Goal: Task Accomplishment & Management: Use online tool/utility

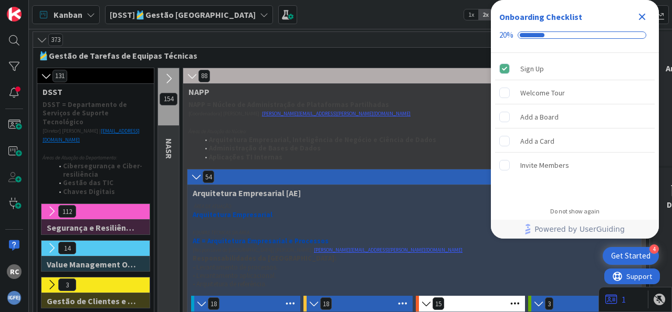
click at [647, 16] on icon "Close Checklist" at bounding box center [641, 16] width 13 height 13
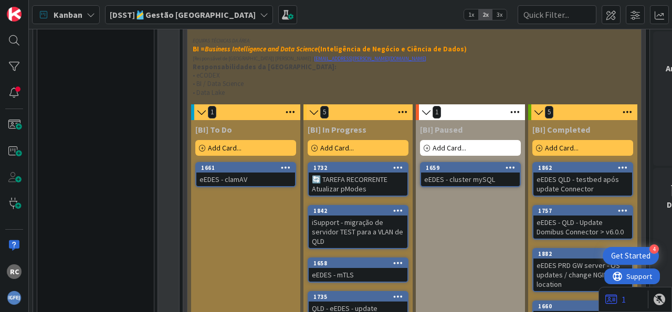
scroll to position [1106, 0]
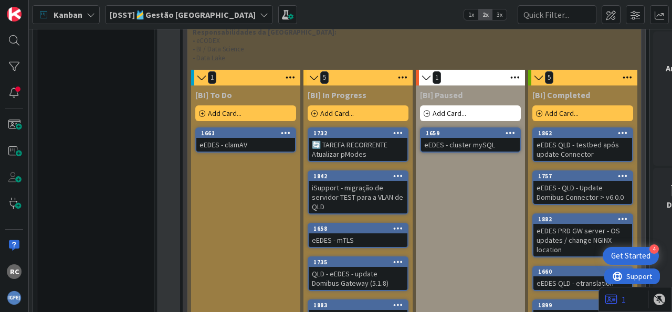
click at [344, 109] on span "Add Card..." at bounding box center [337, 113] width 34 height 9
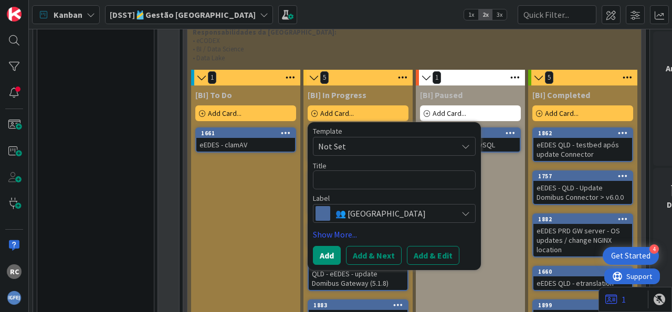
type textarea "x"
type textarea "Q"
type textarea "x"
type textarea "QL"
type textarea "x"
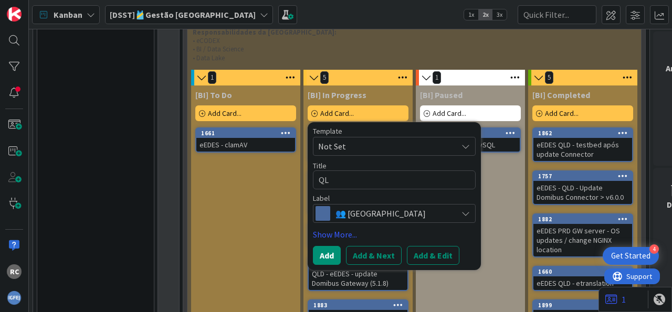
type textarea "QLD"
type textarea "x"
type textarea "QLD-"
type textarea "x"
type textarea "QLD"
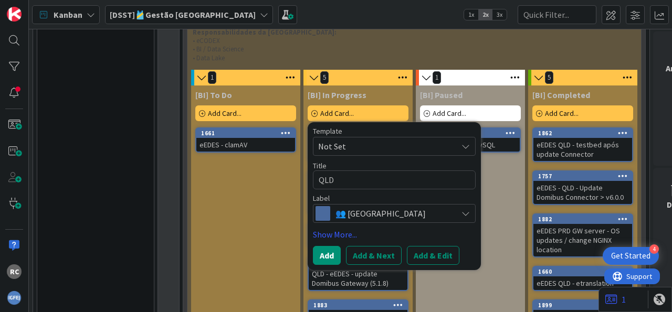
type textarea "x"
type textarea "QLD"
type textarea "x"
type textarea "QLD -"
type textarea "x"
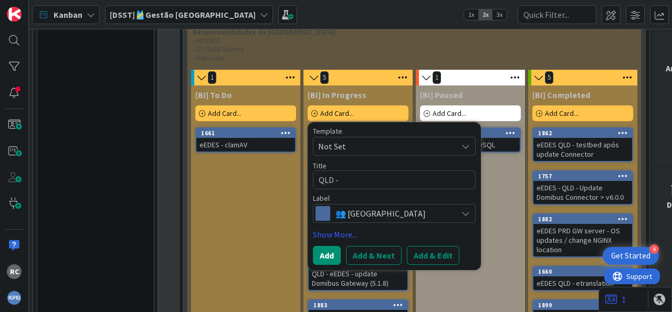
type textarea "QLD -"
type textarea "x"
type textarea "QLD - e"
type textarea "x"
type textarea "QLD - eE"
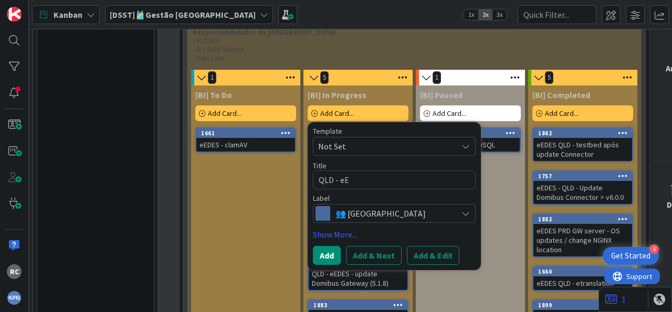
type textarea "x"
type textarea "QLD - e"
type textarea "x"
type textarea "QLD -"
type textarea "x"
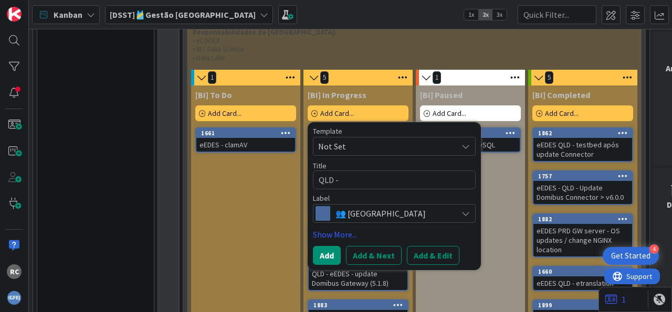
type textarea "QLD -"
type textarea "x"
type textarea "QLD"
type textarea "x"
type textarea "QLD"
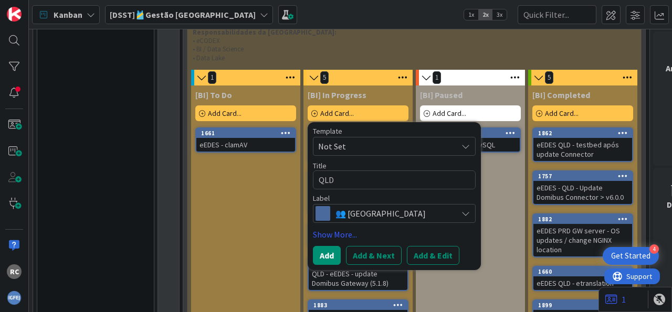
type textarea "x"
type textarea "QL"
type textarea "x"
type textarea "Q"
type textarea "x"
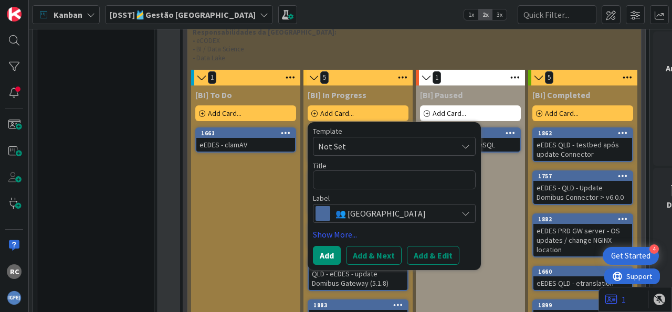
type textarea "e"
type textarea "x"
type textarea "eE"
type textarea "x"
type textarea "eED"
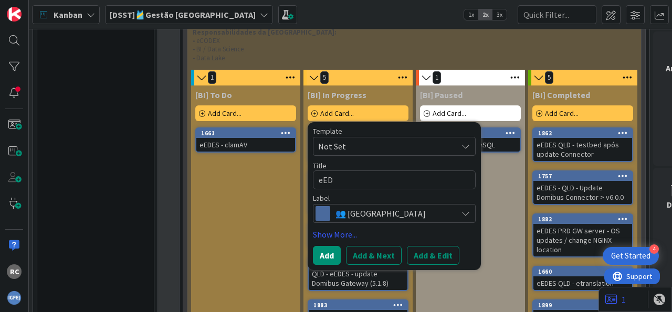
type textarea "x"
type textarea "eEDE"
type textarea "x"
type textarea "eEDES"
type textarea "x"
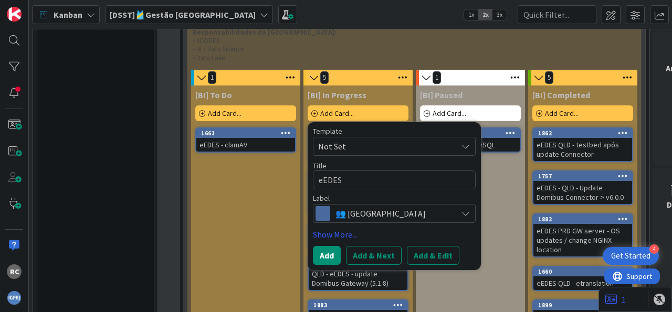
type textarea "eEDES"
type textarea "x"
type textarea "eEDES -"
type textarea "x"
type textarea "eEDES -"
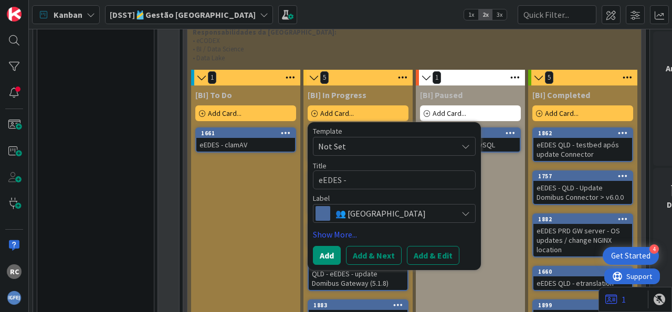
type textarea "x"
type textarea "eEDES - L"
type textarea "x"
type textarea "eEDES -"
type textarea "x"
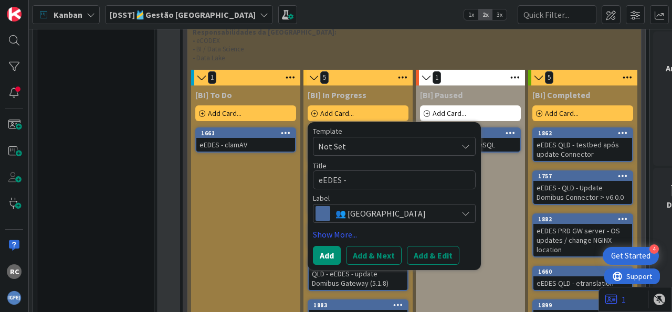
type textarea "eEDES - Q"
type textarea "x"
type textarea "eEDES - QL"
type textarea "x"
type textarea "eEDES - QLD"
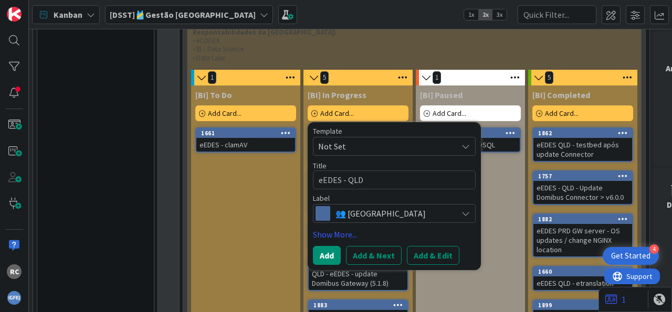
type textarea "x"
type textarea "eEDES - QLD"
type textarea "x"
type textarea "eEDES - QLD -"
type textarea "x"
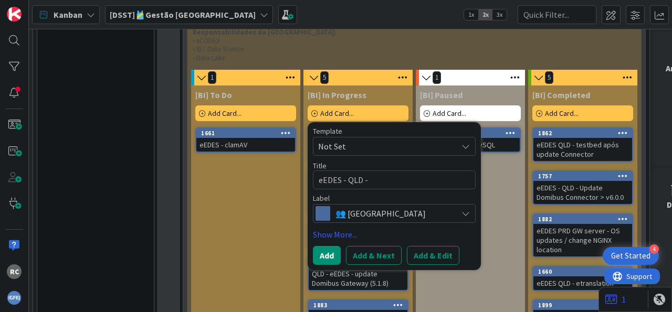
type textarea "eEDES - QLD -"
type textarea "x"
type textarea "eEDES - QLD - U"
type textarea "x"
type textarea "eEDES - QLD - Up"
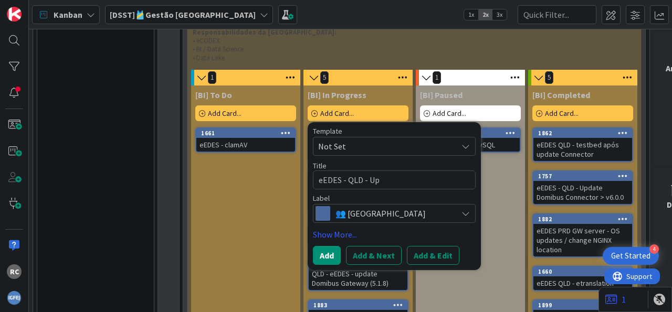
type textarea "x"
type textarea "eEDES - QLD - Upd"
type textarea "x"
type textarea "eEDES - QLD - Upda"
type textarea "x"
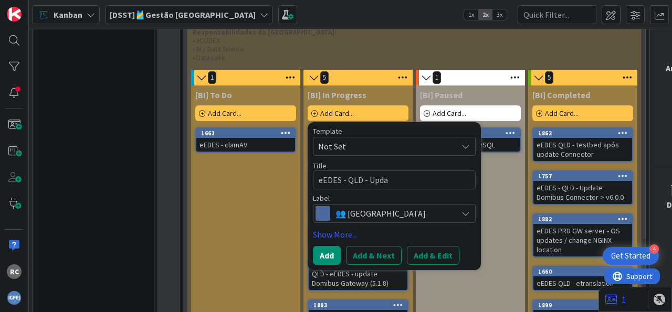
type textarea "eEDES - QLD - Updat"
type textarea "x"
type textarea "eEDES - QLD - Update"
type textarea "x"
type textarea "eEDES - QLD - Update"
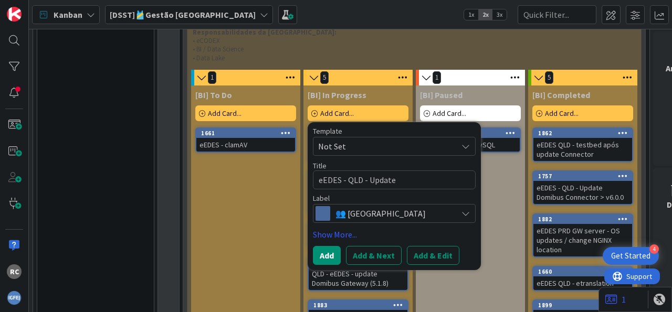
type textarea "x"
type textarea "eEDES - QLD - Update R"
type textarea "x"
type textarea "eEDES - QLD - Update RI"
type textarea "x"
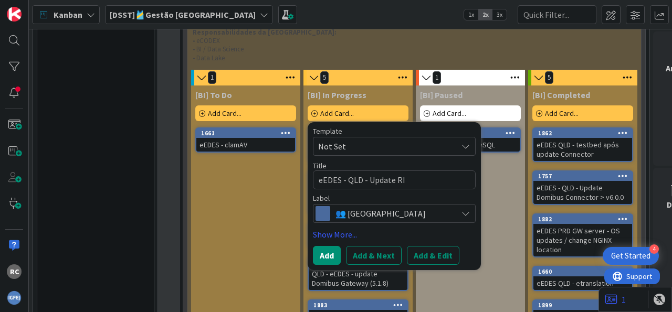
type textarea "eEDES - QLD - Update RI"
type textarea "x"
type textarea "eEDES - QLD - Update RI v"
type textarea "x"
type textarea "eEDES - QLD - Update RI v3"
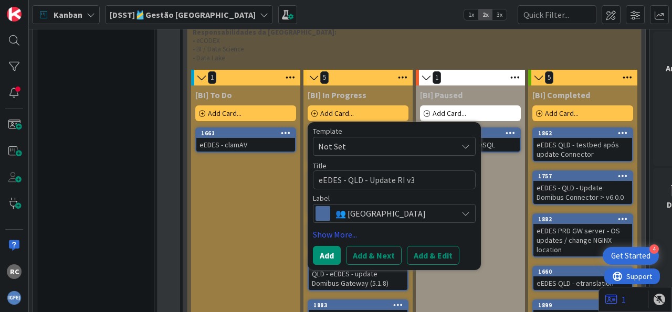
type textarea "x"
type textarea "eEDES - QLD - Update RI v3."
type textarea "x"
type textarea "eEDES - QLD - Update RI v3.2"
type textarea "x"
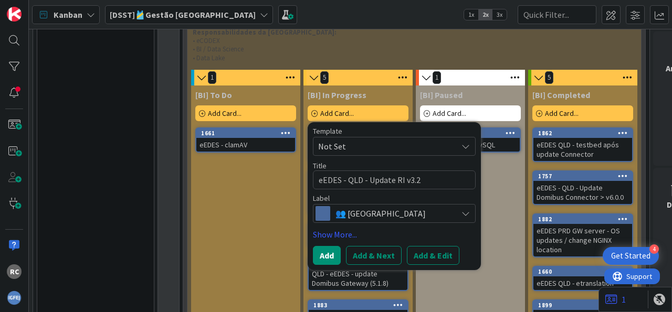
type textarea "eEDES - QLD - Update RI v3.2."
type textarea "x"
type textarea "eEDES - QLD - Update RI v3.2.3"
click at [330, 246] on button "Add" at bounding box center [327, 255] width 28 height 19
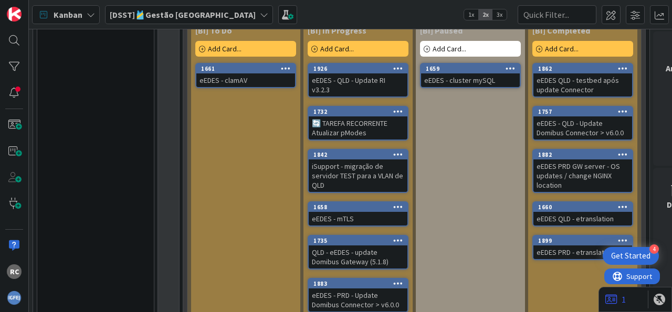
scroll to position [1171, 0]
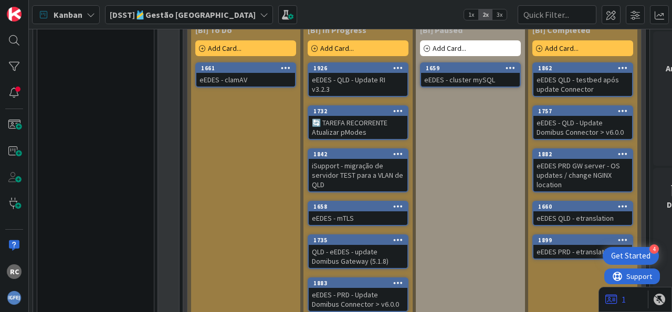
click at [356, 288] on div "eEDES - PRD - Update Domibus Connector > v6.0.0" at bounding box center [358, 299] width 99 height 23
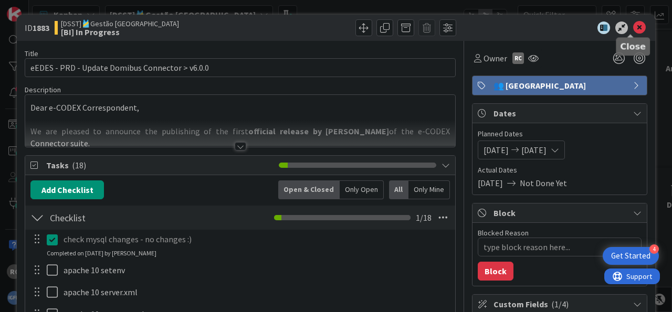
click at [633, 28] on icon at bounding box center [639, 28] width 13 height 13
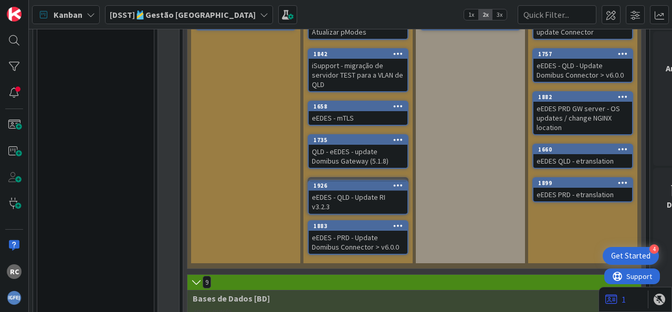
scroll to position [1230, 0]
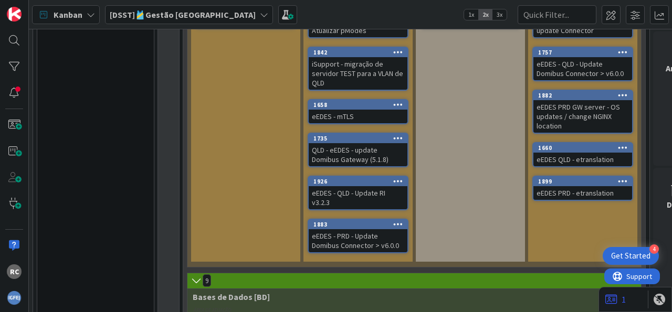
click at [361, 229] on div "eEDES - PRD - Update Domibus Connector > v6.0.0" at bounding box center [358, 240] width 99 height 23
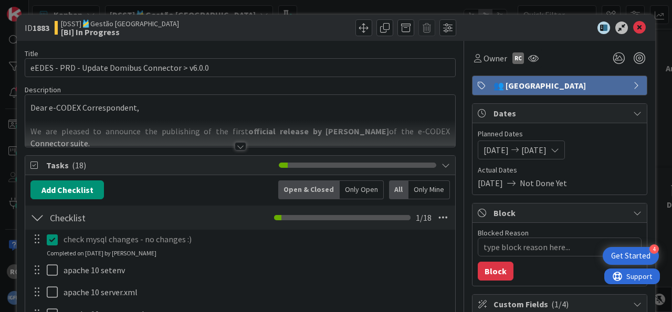
click at [633, 27] on icon at bounding box center [639, 28] width 13 height 13
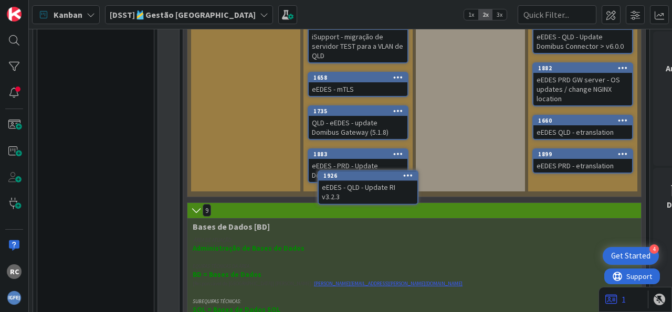
scroll to position [1258, 0]
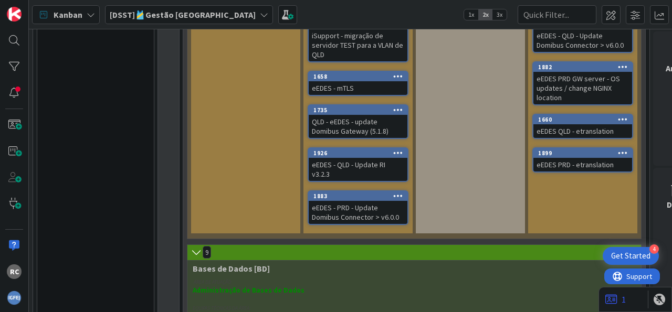
drag, startPoint x: 369, startPoint y: 144, endPoint x: 379, endPoint y: 171, distance: 29.1
click at [379, 171] on div "[BI] In Progress Add Card... Template Not Set Title 0 / 128 Label 👥 Equipa Show…" at bounding box center [357, 83] width 109 height 300
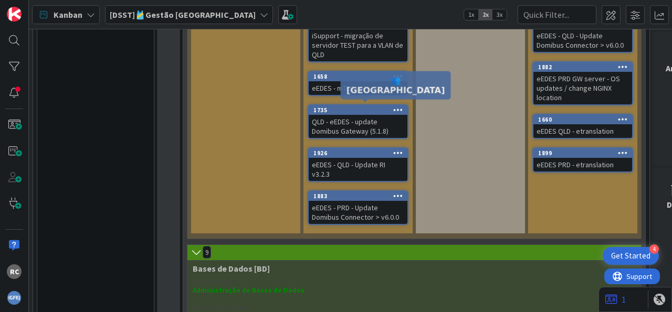
click at [371, 150] on div "1926" at bounding box center [360, 153] width 94 height 7
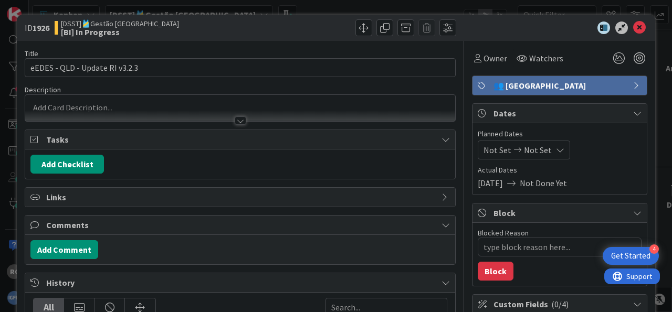
click at [520, 88] on span "👥 [GEOGRAPHIC_DATA]" at bounding box center [560, 85] width 134 height 13
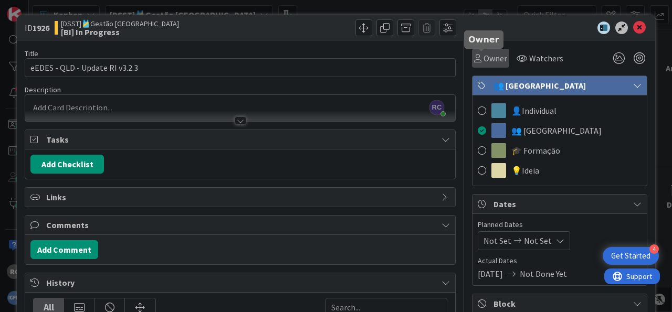
click at [483, 59] on span "Owner" at bounding box center [495, 58] width 24 height 13
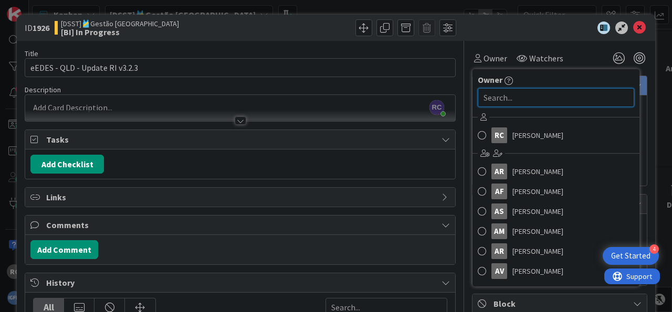
click at [505, 104] on input "text" at bounding box center [556, 97] width 156 height 19
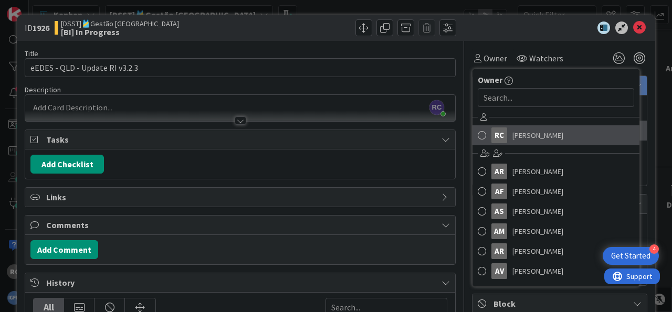
click at [478, 133] on span at bounding box center [482, 136] width 8 height 16
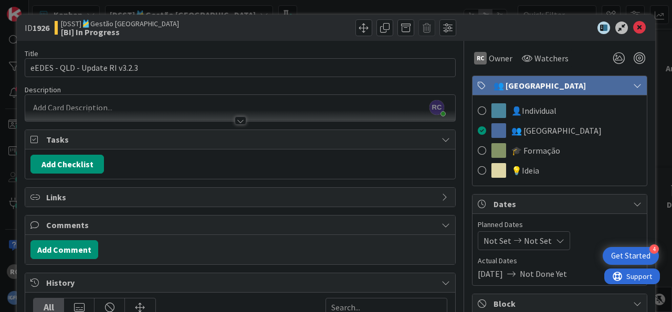
type textarea "x"
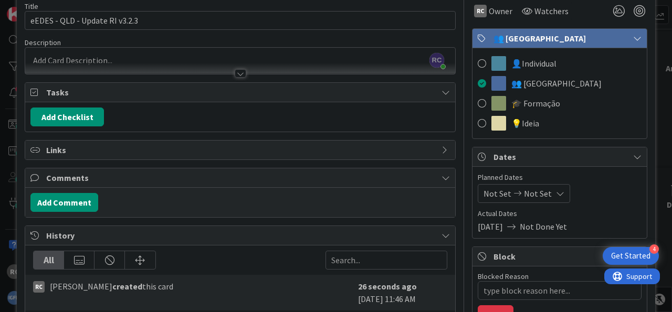
scroll to position [65, 0]
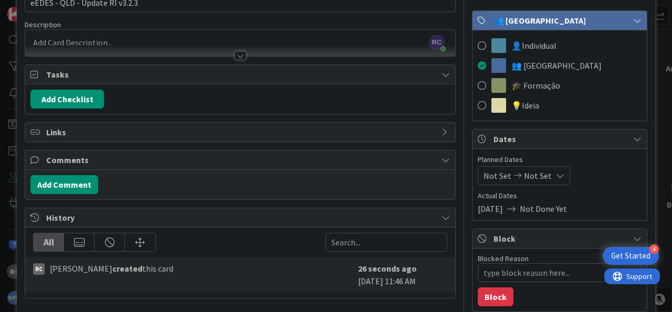
click at [533, 175] on span "Not Set" at bounding box center [538, 175] width 28 height 13
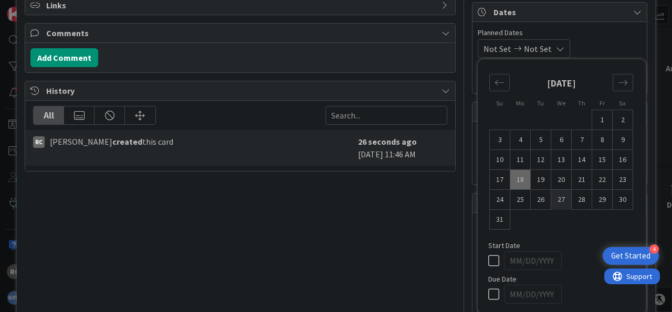
scroll to position [195, 0]
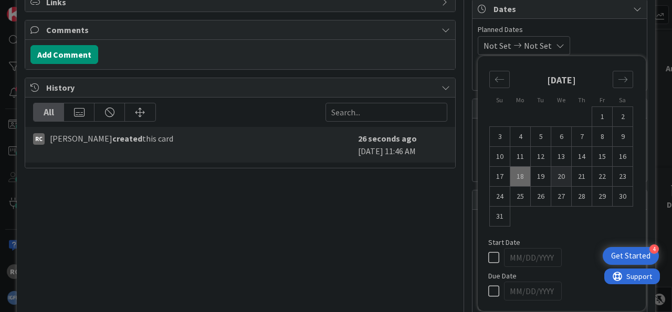
click at [551, 173] on td "20" at bounding box center [561, 177] width 20 height 20
type input "[DATE]"
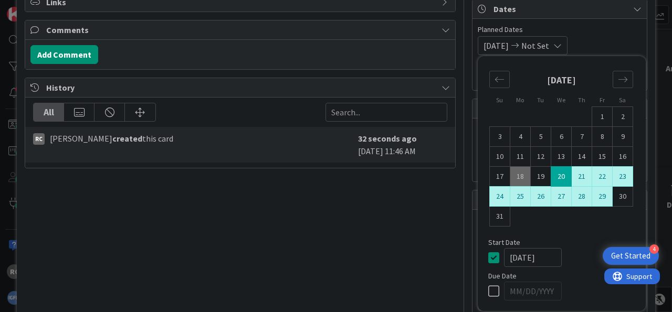
type textarea "x"
click at [490, 221] on td "31" at bounding box center [500, 217] width 20 height 20
type input "[DATE]"
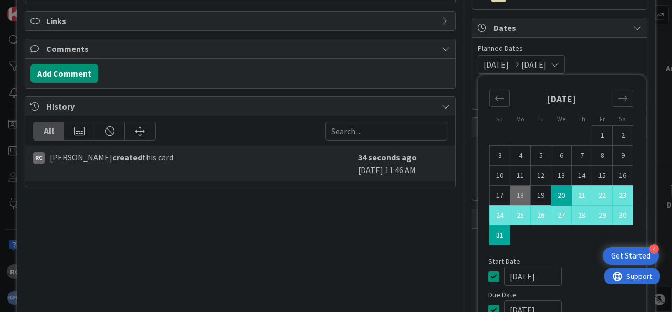
scroll to position [111, 0]
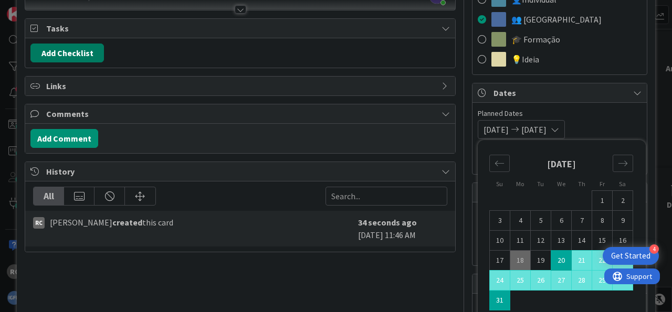
click at [82, 52] on button "Add Checklist" at bounding box center [66, 53] width 73 height 19
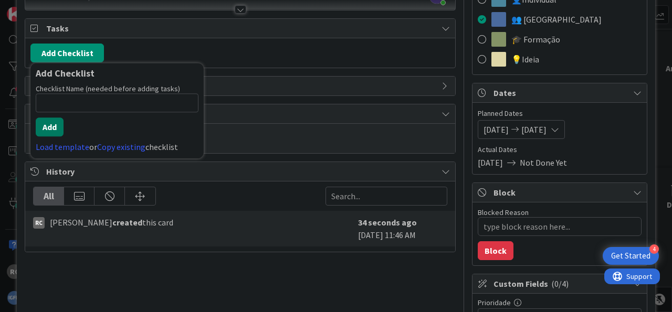
click at [53, 121] on button "Add" at bounding box center [50, 127] width 28 height 19
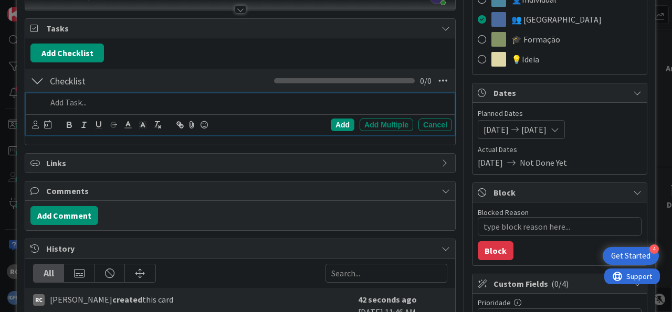
type textarea "x"
click at [336, 126] on div "Add" at bounding box center [343, 125] width 24 height 13
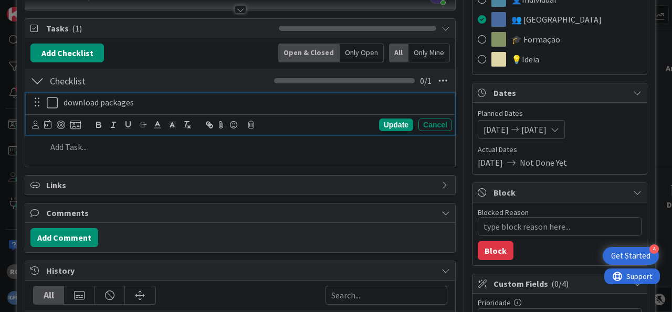
click at [51, 101] on icon at bounding box center [55, 103] width 16 height 13
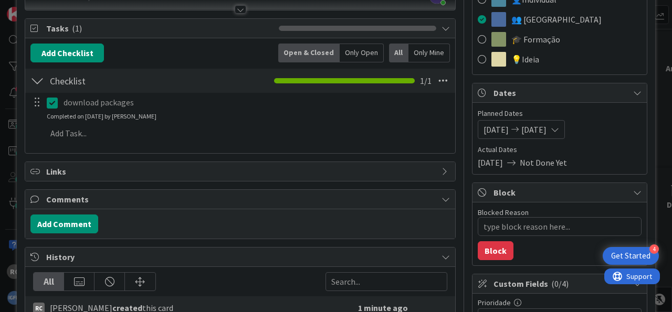
type textarea "x"
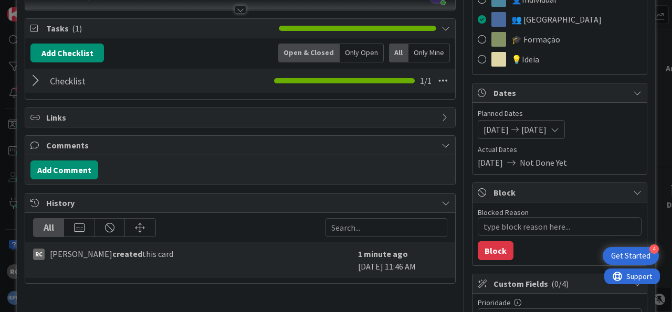
click at [34, 81] on div at bounding box center [37, 80] width 14 height 19
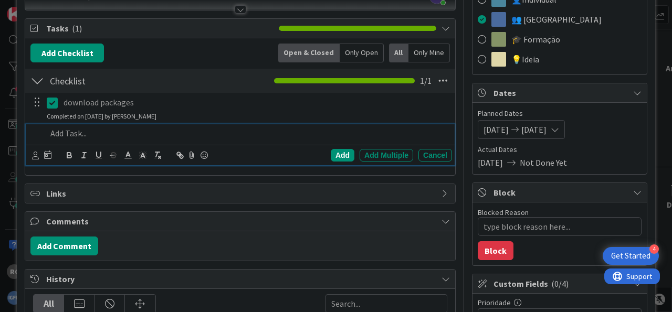
click at [79, 133] on p at bounding box center [247, 134] width 401 height 12
click at [341, 154] on div "Add" at bounding box center [343, 155] width 24 height 13
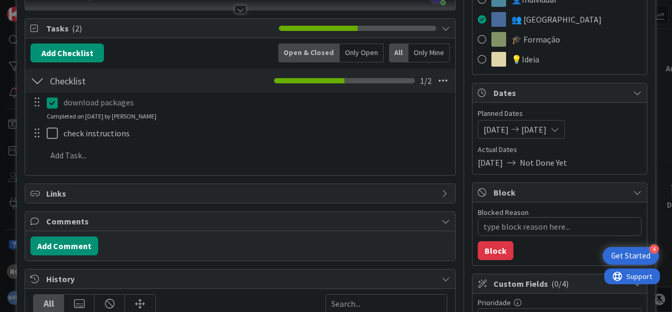
type textarea "x"
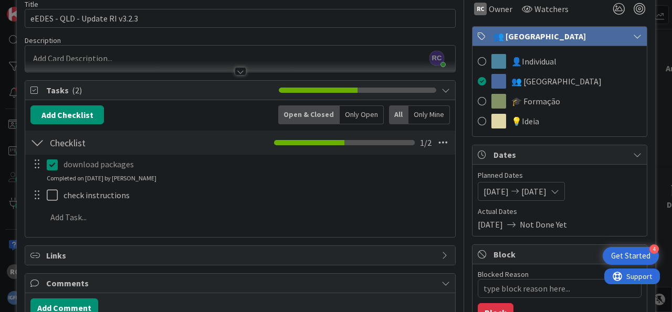
scroll to position [0, 0]
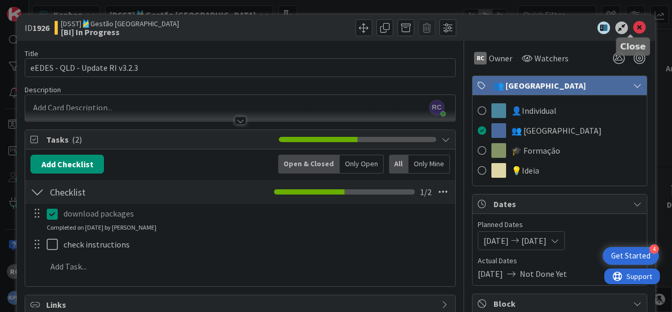
click at [633, 30] on icon at bounding box center [639, 28] width 13 height 13
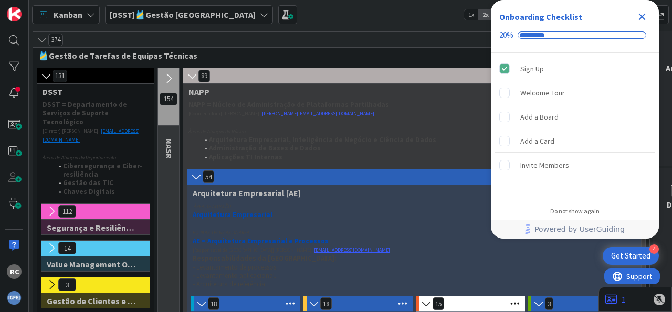
drag, startPoint x: 643, startPoint y: 14, endPoint x: 567, endPoint y: 65, distance: 91.7
click at [643, 14] on icon "Close Checklist" at bounding box center [641, 16] width 13 height 13
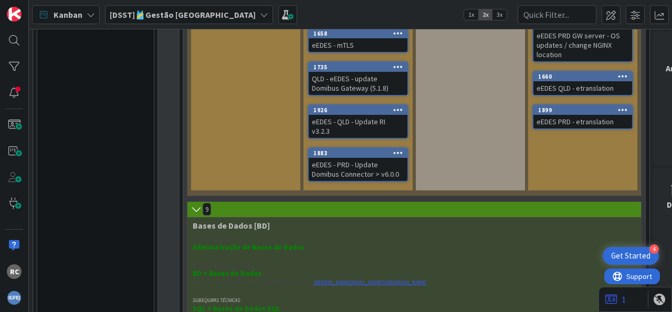
scroll to position [1236, 0]
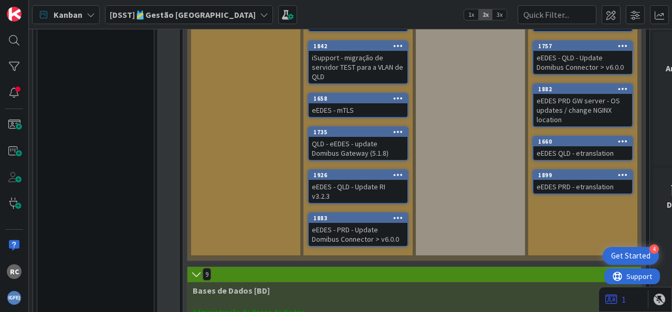
click at [367, 180] on div "eEDES - QLD - Update RI v3.2.3" at bounding box center [358, 191] width 99 height 23
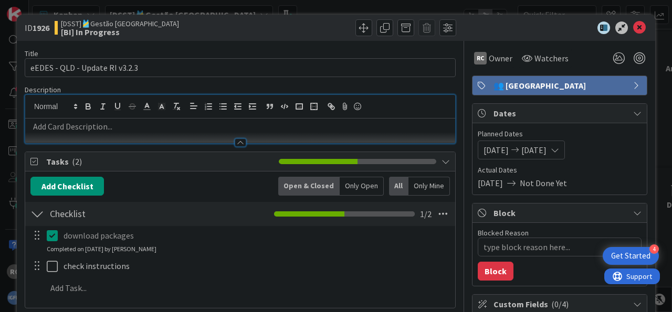
click at [176, 119] on div at bounding box center [240, 131] width 430 height 25
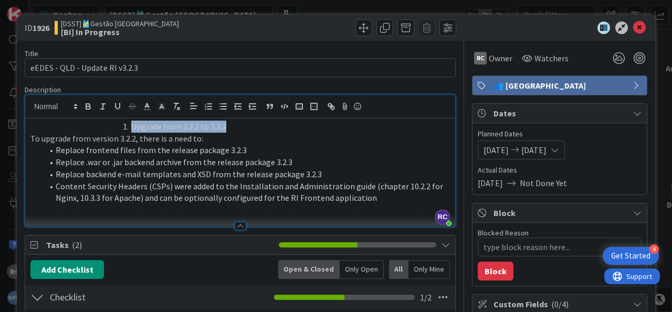
drag, startPoint x: 234, startPoint y: 128, endPoint x: 0, endPoint y: 118, distance: 234.2
click at [25, 119] on div "Upgrade from 3.2.2 to 3.2.3 To upgrade from version 3.2.2, there is a need to: …" at bounding box center [240, 173] width 430 height 108
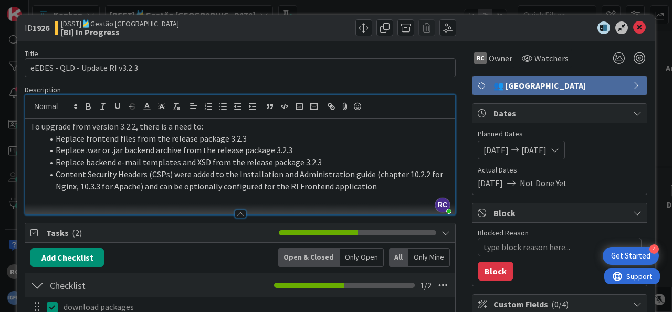
click at [392, 181] on li "Content Security Headers (CSPs) were added to the Installation and Administrati…" at bounding box center [246, 180] width 407 height 24
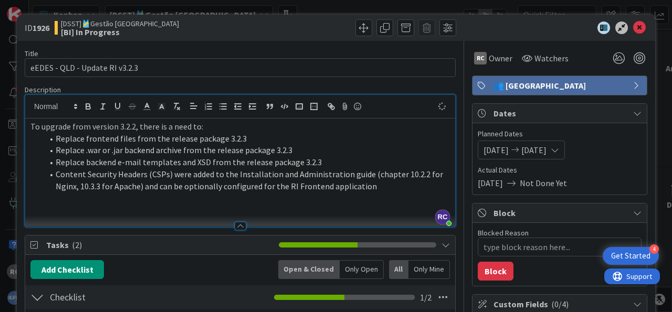
type textarea "x"
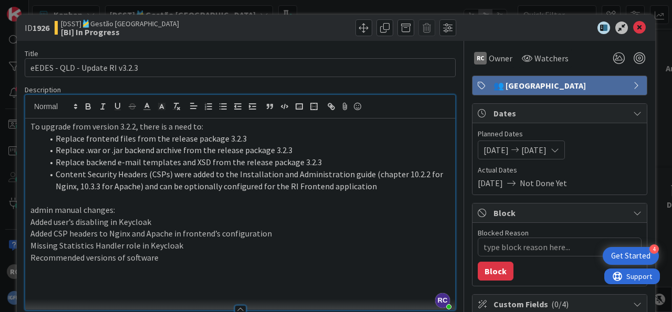
click at [276, 256] on p "Recommended versions of software" at bounding box center [239, 258] width 419 height 12
click at [636, 31] on icon at bounding box center [639, 28] width 13 height 13
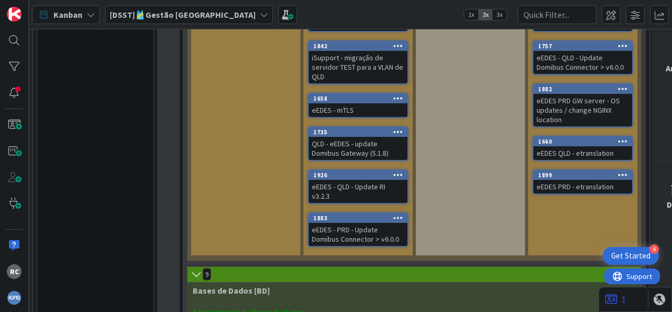
scroll to position [1171, 0]
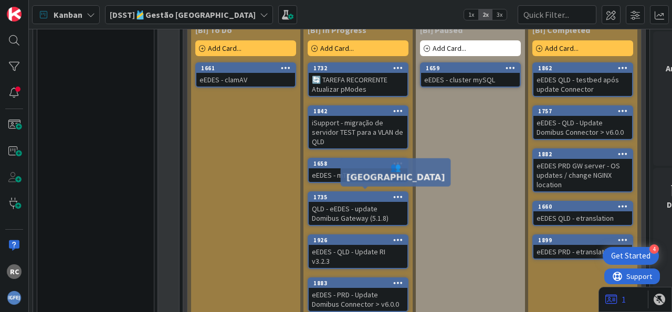
click at [368, 237] on div "1926" at bounding box center [360, 240] width 94 height 7
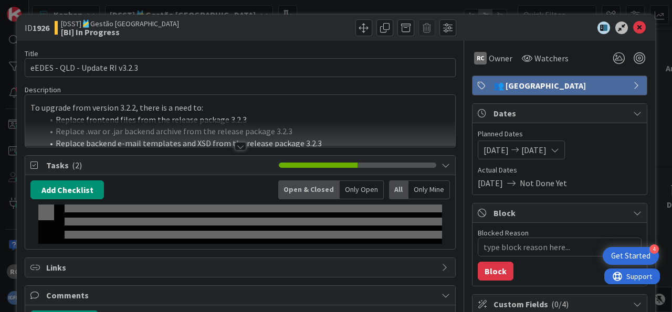
type textarea "x"
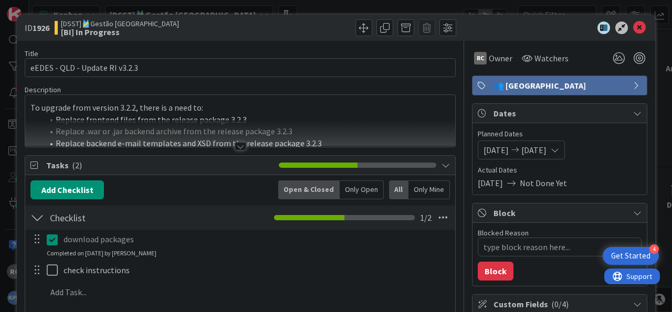
click at [237, 147] on div at bounding box center [241, 146] width 12 height 8
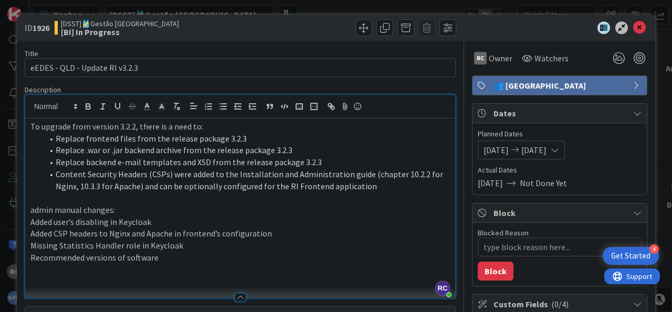
drag, startPoint x: 218, startPoint y: 42, endPoint x: 114, endPoint y: 160, distance: 156.5
click at [633, 27] on icon at bounding box center [639, 28] width 13 height 13
